Goal: Task Accomplishment & Management: Use online tool/utility

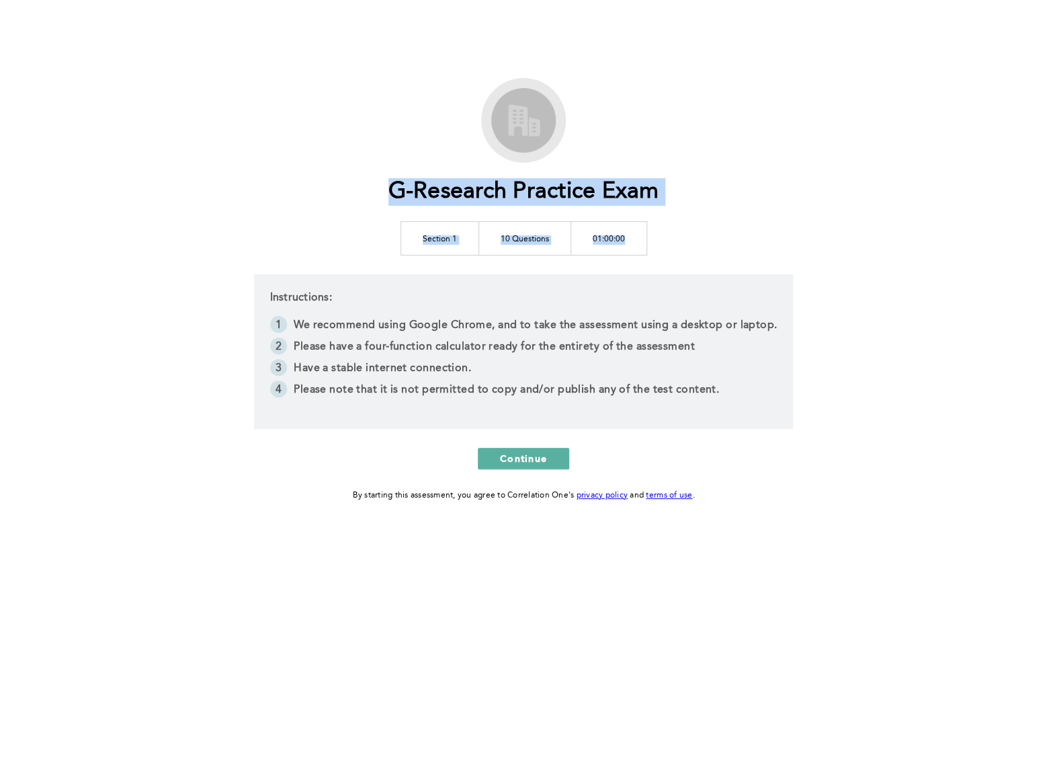
drag, startPoint x: 631, startPoint y: 243, endPoint x: 400, endPoint y: 234, distance: 230.7
click at [400, 234] on div "G-Research Practice Exam Section 1 10 Questions 01:00:00 Instructions: We recom…" at bounding box center [523, 290] width 688 height 425
drag, startPoint x: 417, startPoint y: 234, endPoint x: 657, endPoint y: 236, distance: 240.0
click at [657, 236] on div "G-Research Practice Exam Section 1 10 Questions 01:00:00 Instructions: We recom…" at bounding box center [523, 290] width 688 height 425
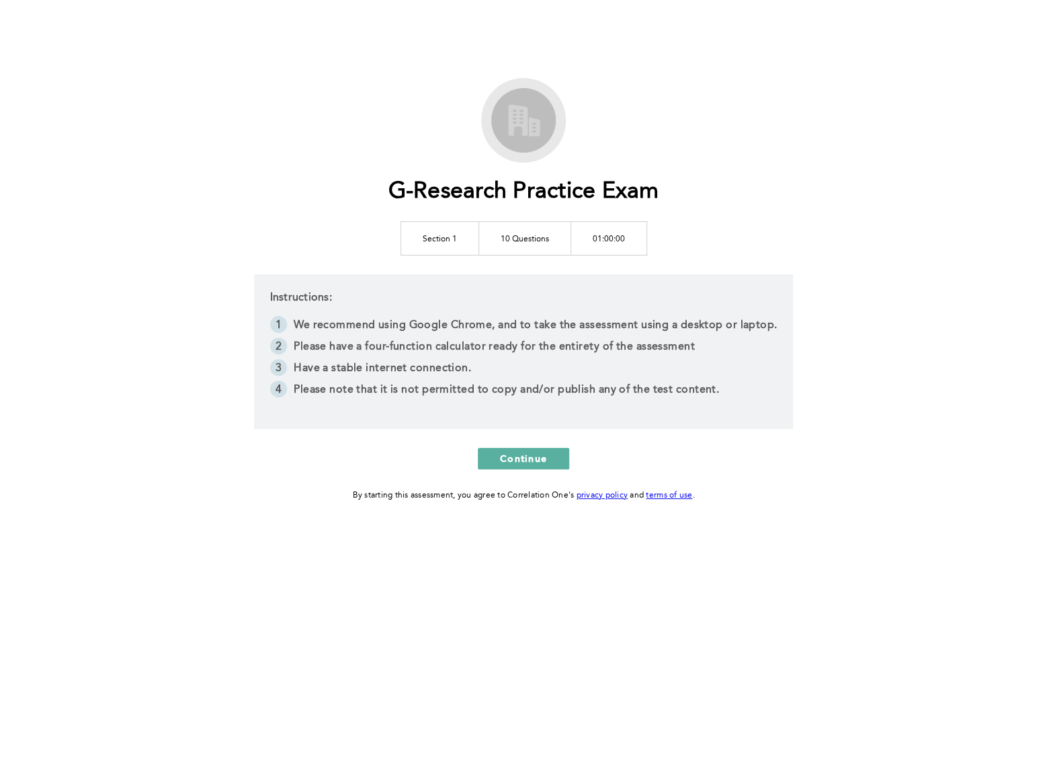
click at [489, 321] on li "We recommend using Google Chrome, and to take the assessment using a desktop or…" at bounding box center [524, 327] width 508 height 22
